Goal: Task Accomplishment & Management: Manage account settings

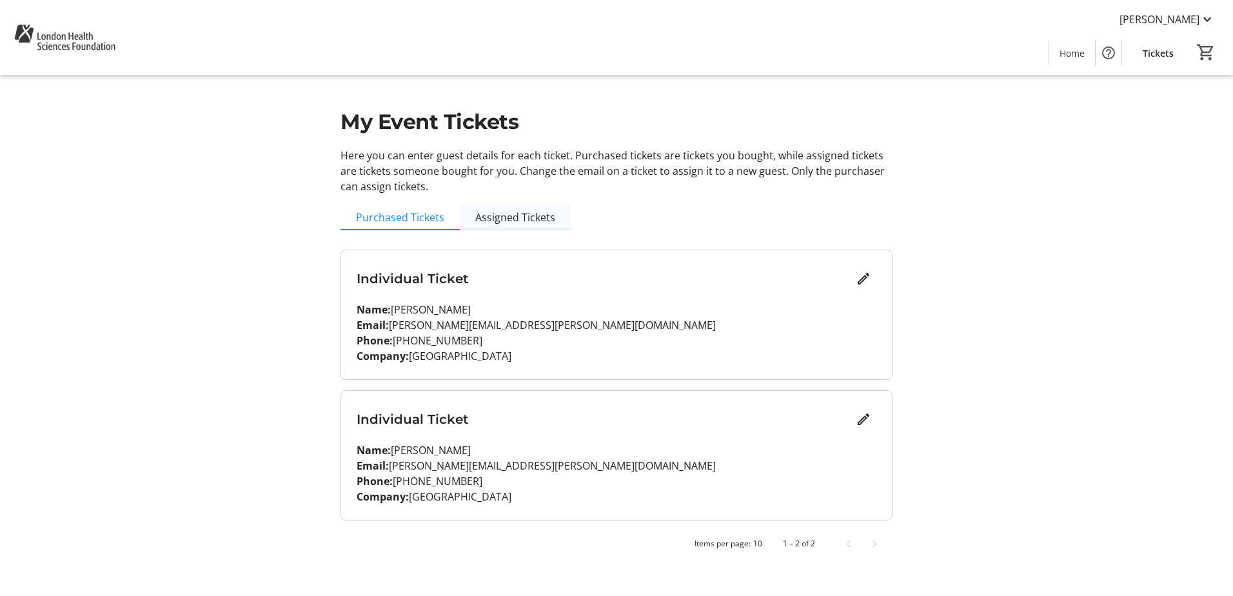
click at [521, 217] on span "Assigned Tickets" at bounding box center [515, 217] width 80 height 10
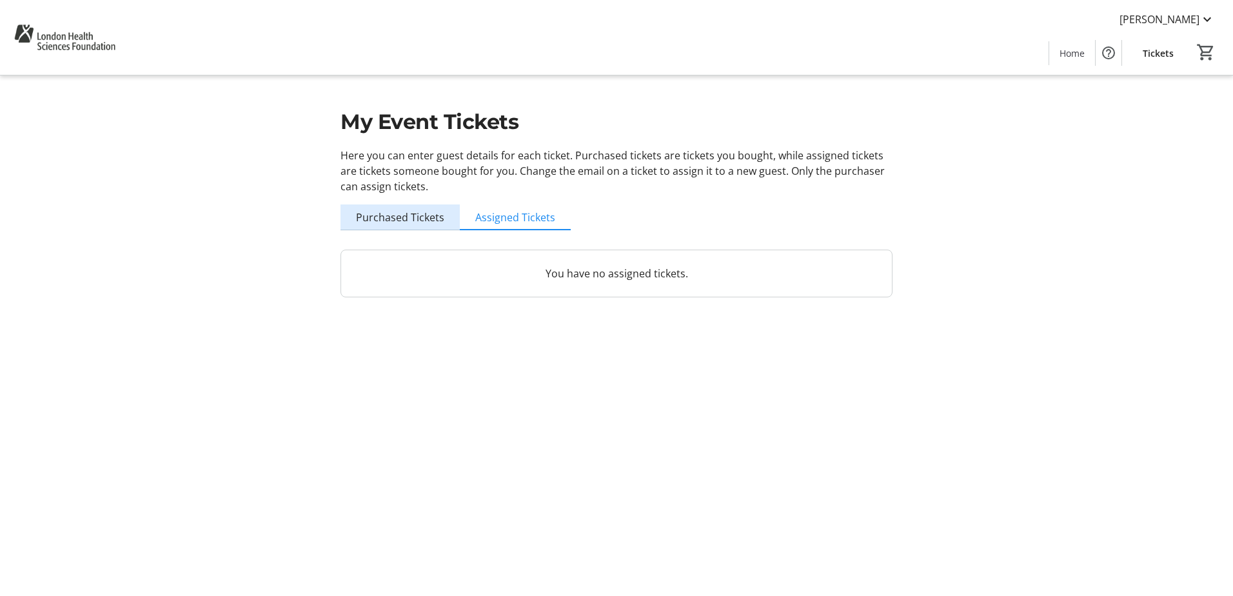
click at [424, 216] on span "Purchased Tickets" at bounding box center [400, 217] width 88 height 10
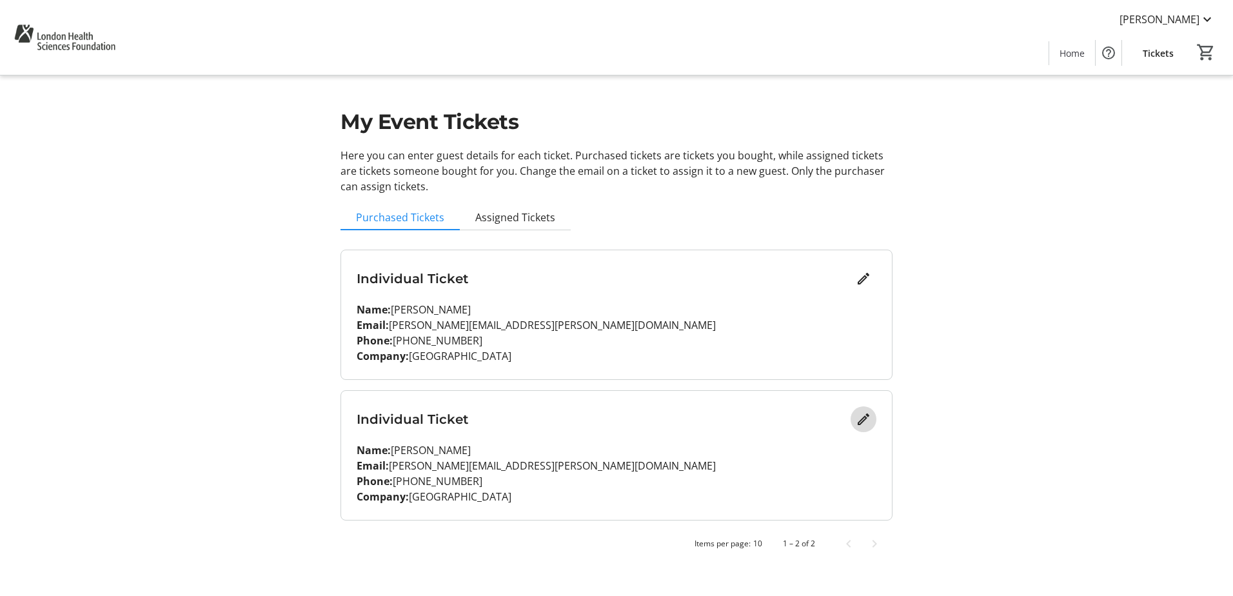
click at [872, 423] on span "Edit" at bounding box center [864, 419] width 26 height 26
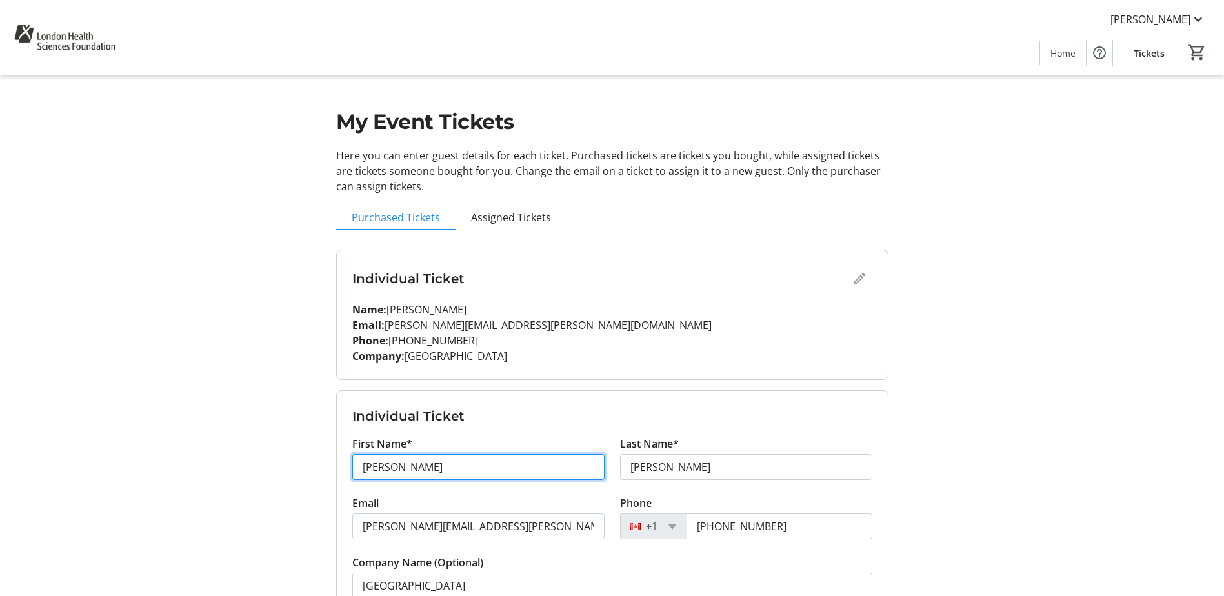
click at [535, 467] on input "[PERSON_NAME]" at bounding box center [478, 467] width 252 height 26
type input "S"
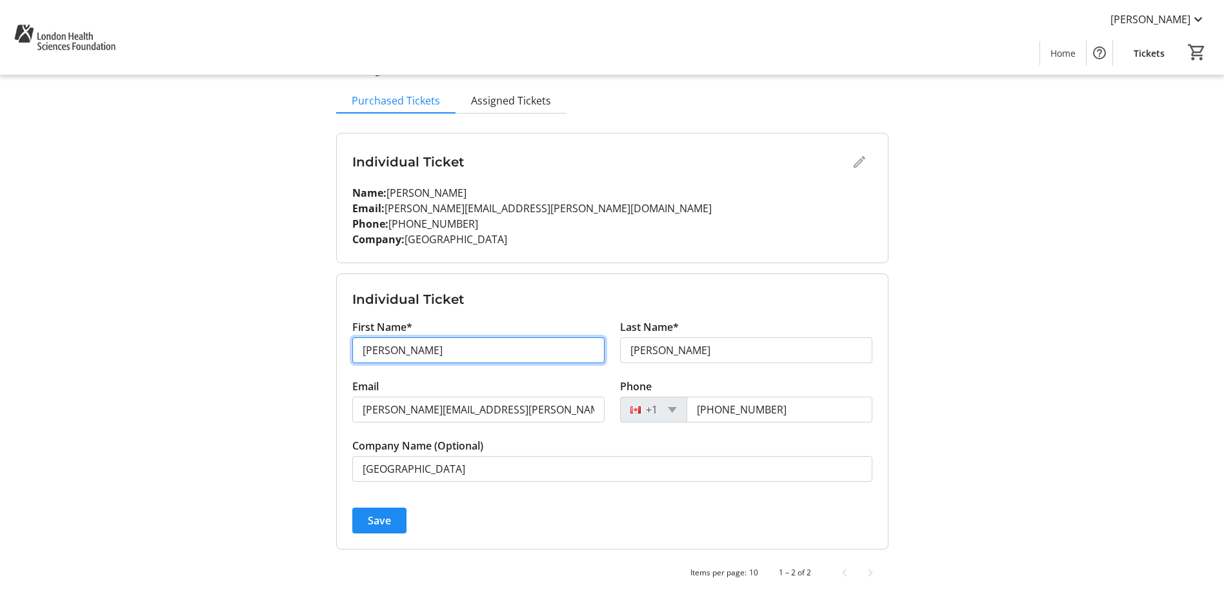
scroll to position [122, 0]
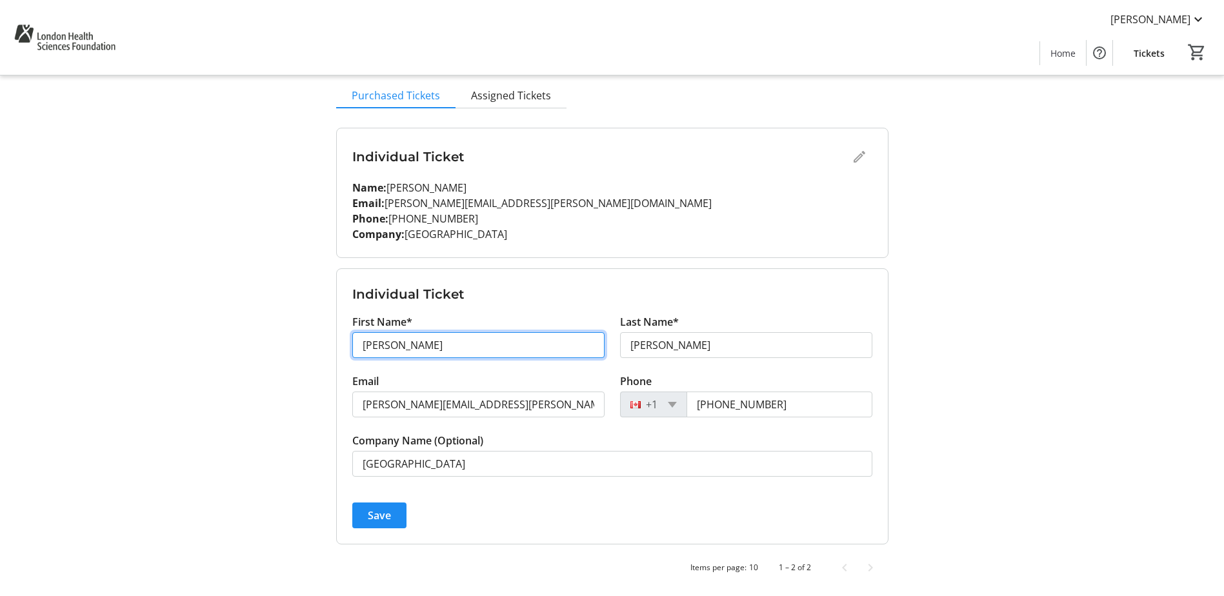
type input "[PERSON_NAME]"
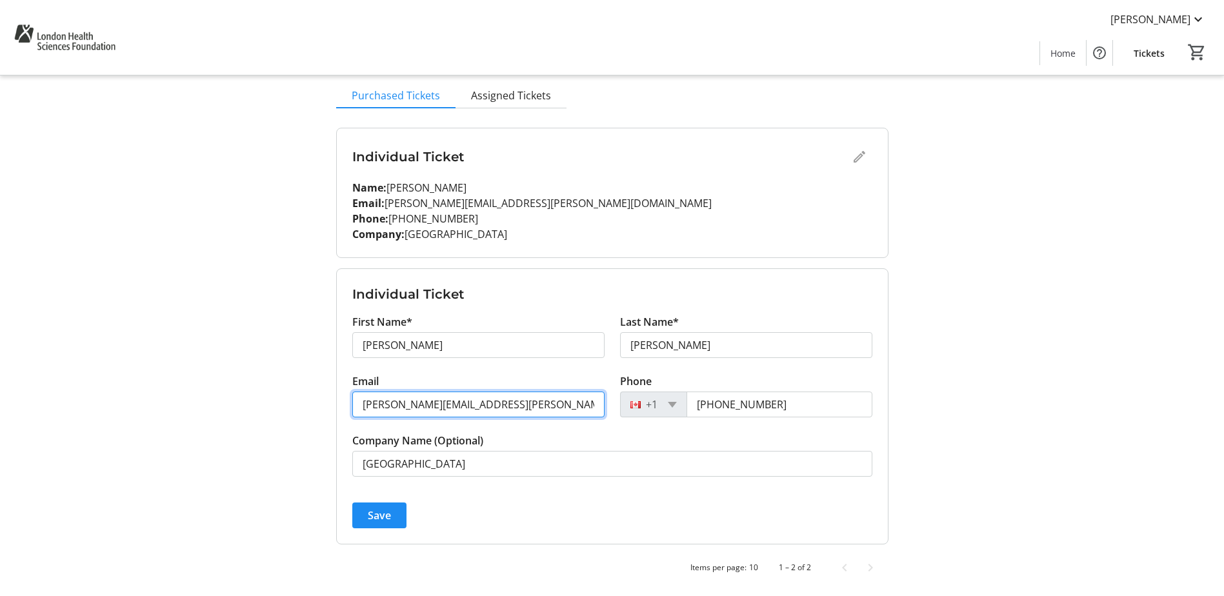
drag, startPoint x: 503, startPoint y: 405, endPoint x: 348, endPoint y: 406, distance: 154.8
click at [348, 406] on div "Email [PERSON_NAME][EMAIL_ADDRESS][PERSON_NAME][DOMAIN_NAME]" at bounding box center [478, 403] width 268 height 59
click at [574, 402] on input "[PERSON_NAME][EMAIL_ADDRESS][PERSON_NAME][DOMAIN_NAME]" at bounding box center [478, 405] width 252 height 26
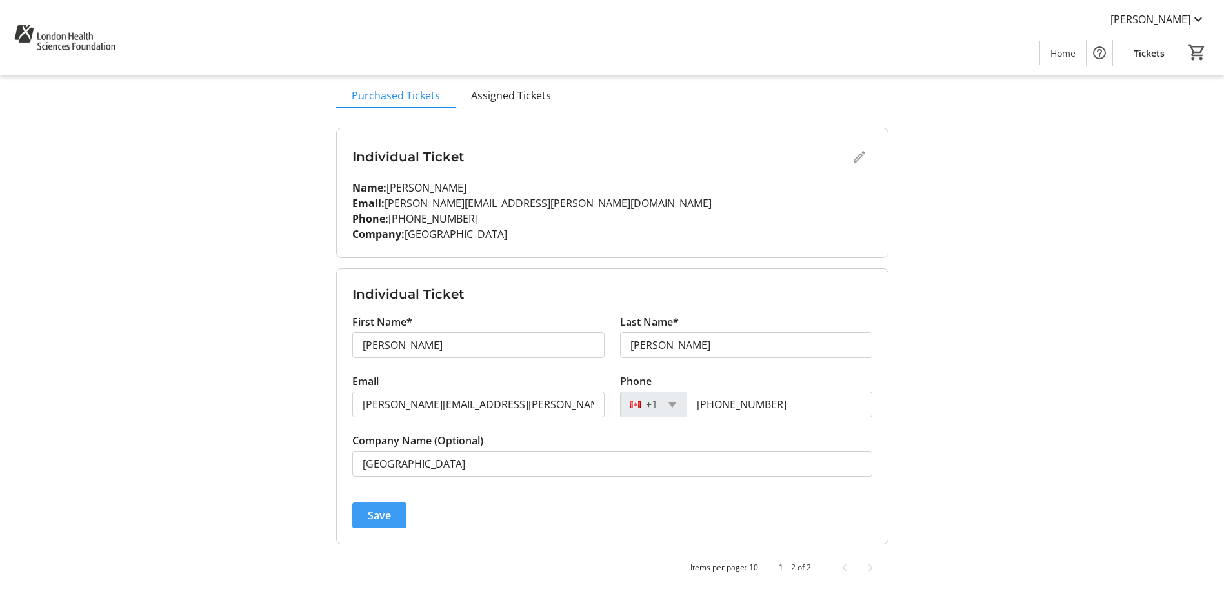
click at [381, 509] on span "Save" at bounding box center [379, 515] width 23 height 15
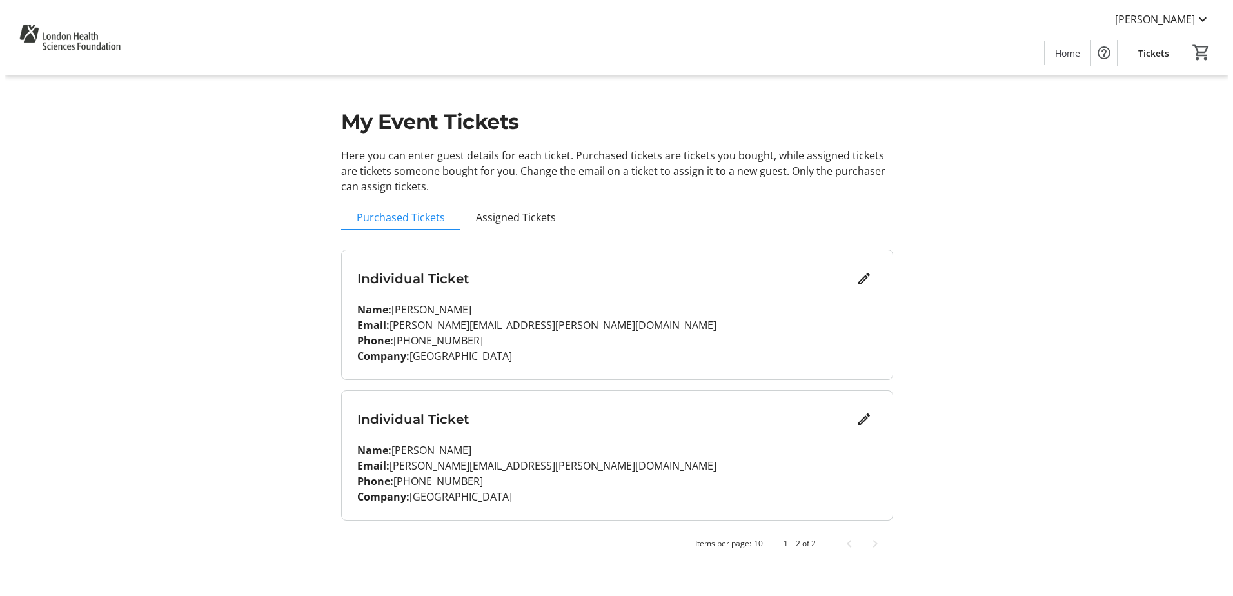
scroll to position [0, 0]
